Goal: Task Accomplishment & Management: Use online tool/utility

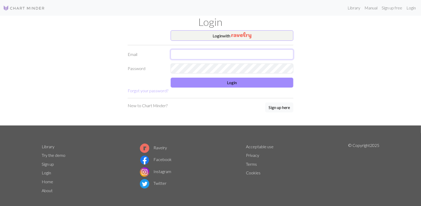
click at [191, 54] on input "text" at bounding box center [232, 54] width 123 height 10
type input "[EMAIL_ADDRESS][DOMAIN_NAME]"
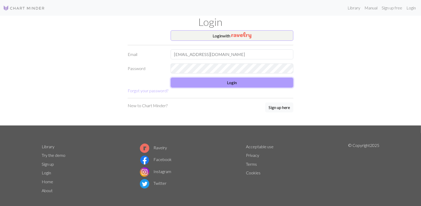
click at [179, 87] on button "Login" at bounding box center [232, 82] width 123 height 10
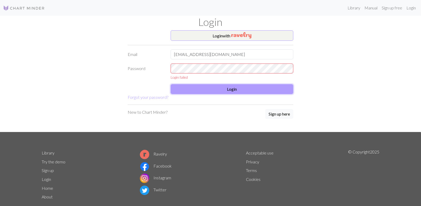
click at [214, 89] on button "Login" at bounding box center [232, 89] width 123 height 10
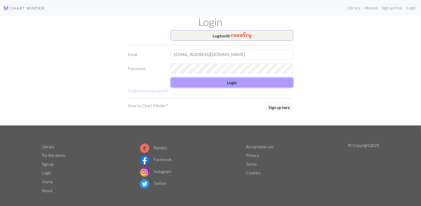
click at [198, 86] on button "Login" at bounding box center [232, 82] width 123 height 10
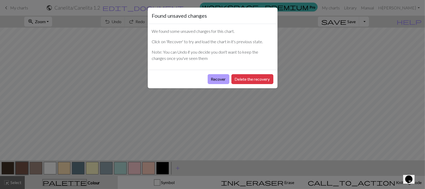
click at [217, 81] on button "Recover" at bounding box center [219, 79] width 22 height 10
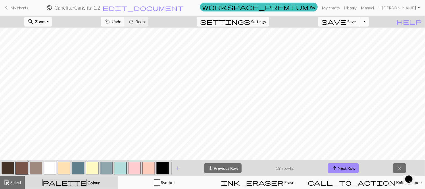
scroll to position [67, 0]
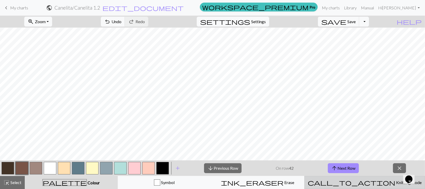
click at [321, 188] on button "call_to_action Knitting mode Knitting mode" at bounding box center [365, 182] width 121 height 13
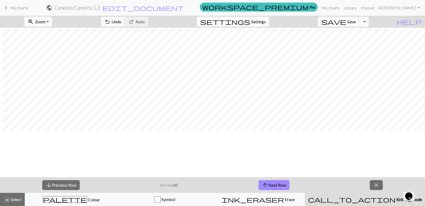
scroll to position [16, 3]
